Goal: Task Accomplishment & Management: Manage account settings

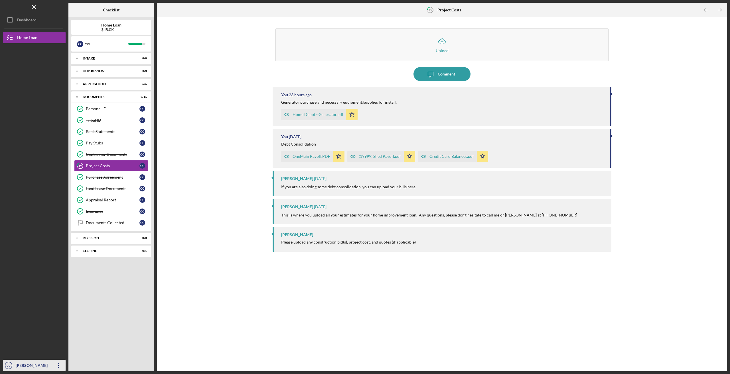
click at [14, 367] on div "[PERSON_NAME]" at bounding box center [32, 366] width 37 height 13
click at [22, 354] on link "Logout" at bounding box center [34, 353] width 63 height 12
